Goal: Register for event/course

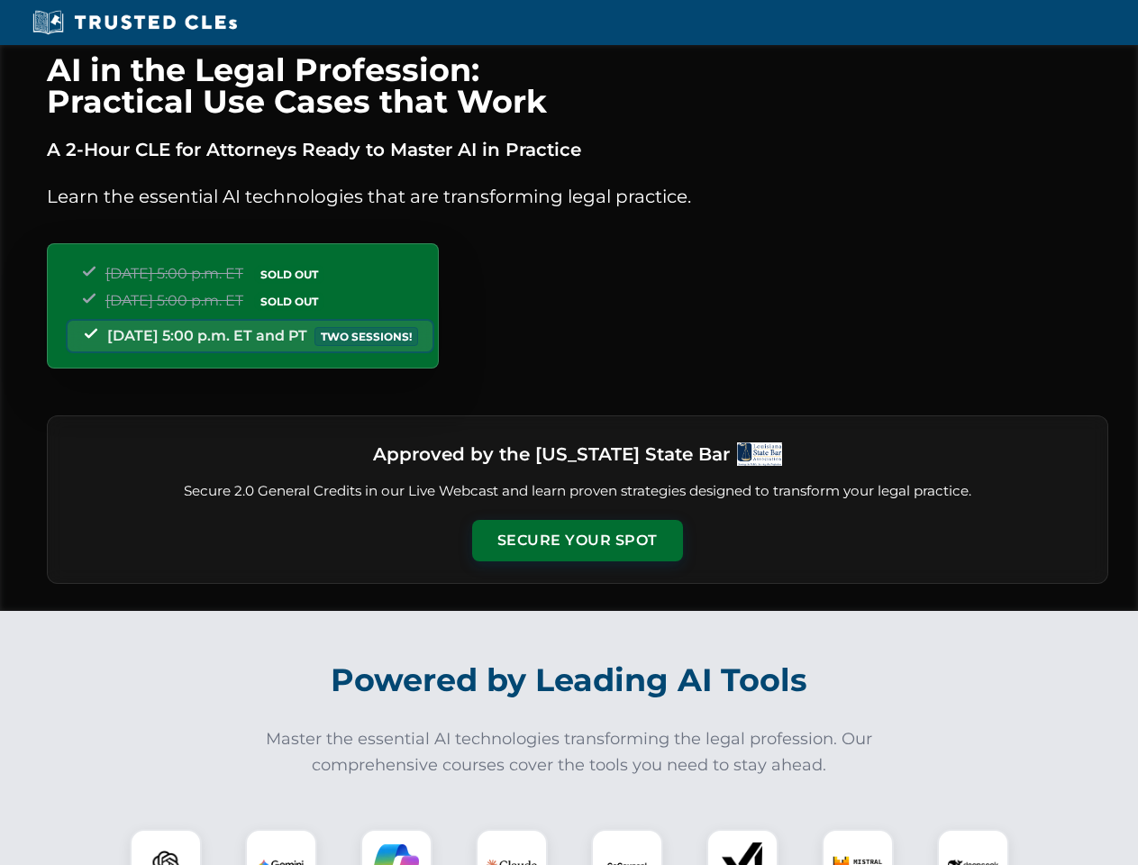
click at [577, 541] on button "Secure Your Spot" at bounding box center [577, 540] width 211 height 41
click at [166, 847] on img at bounding box center [166, 865] width 52 height 52
click at [281, 847] on img at bounding box center [281, 864] width 45 height 45
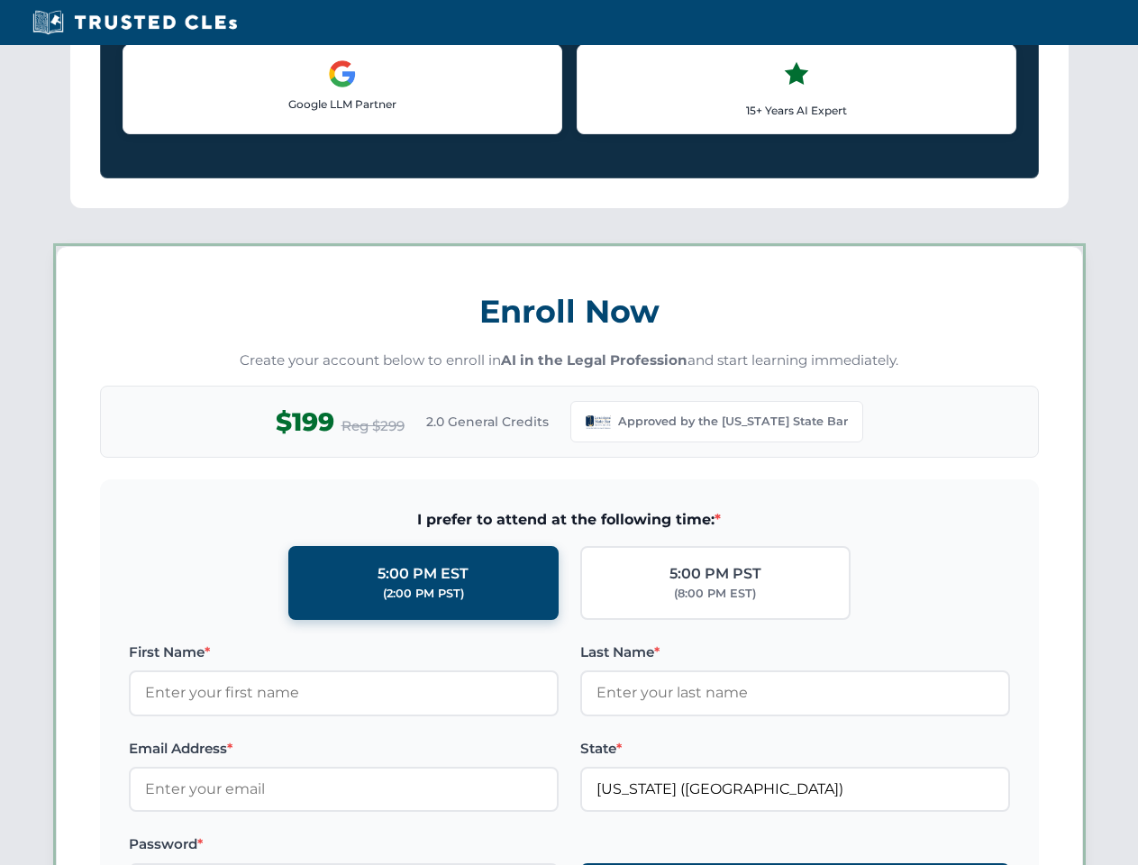
click at [512, 847] on label "Password *" at bounding box center [344, 844] width 430 height 22
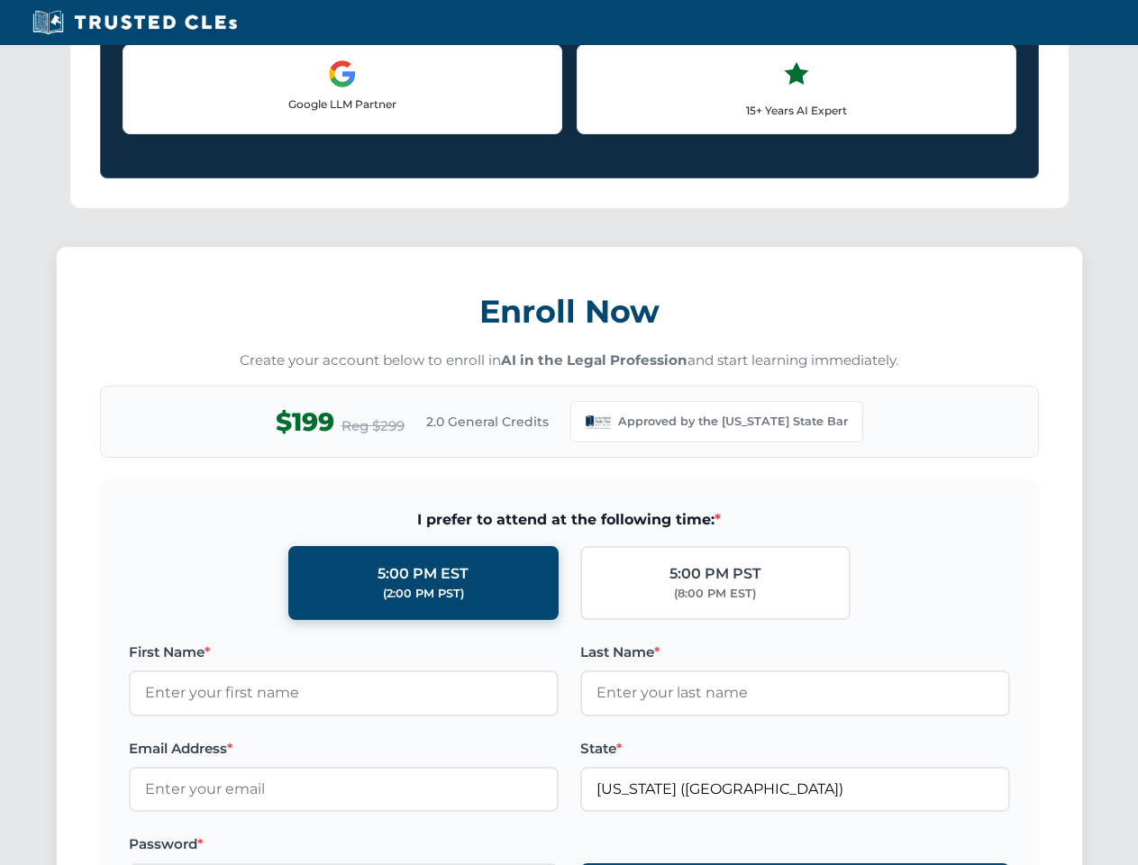
scroll to position [1756, 0]
